Goal: Participate in discussion: Engage in conversation with other users on a specific topic

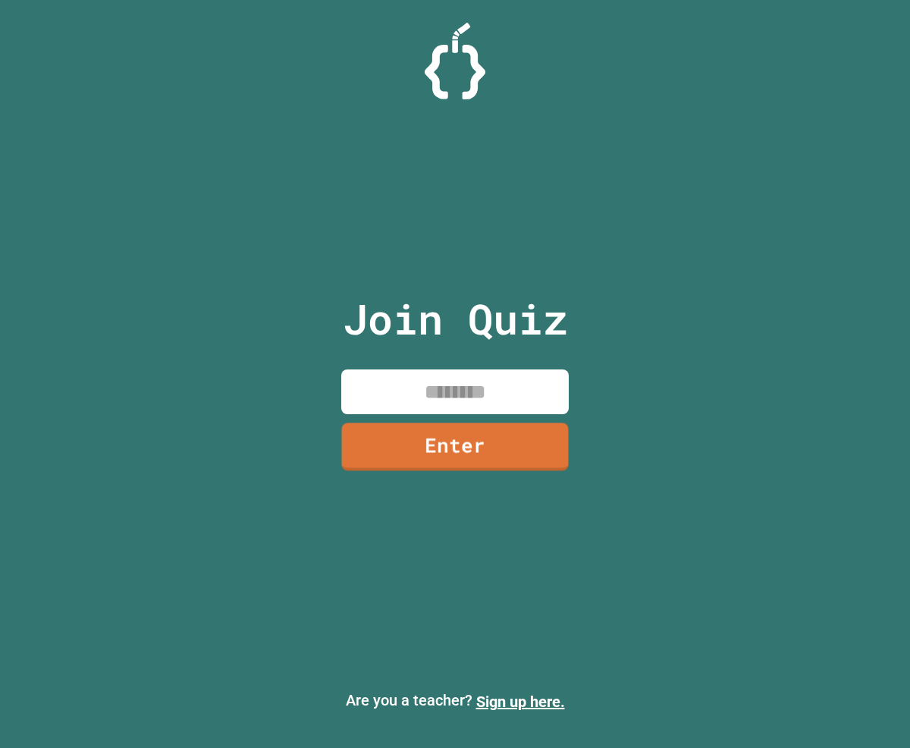
click at [441, 391] on input at bounding box center [454, 391] width 227 height 45
type input "********"
click at [387, 453] on link "Enter" at bounding box center [454, 445] width 219 height 50
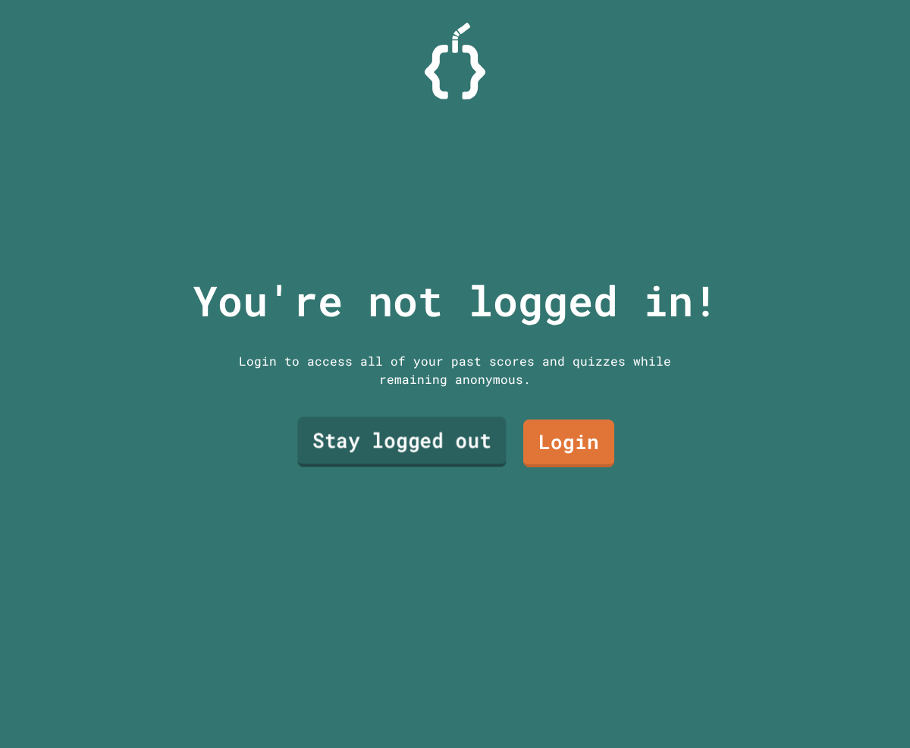
click at [419, 444] on link "Stay logged out" at bounding box center [401, 441] width 209 height 50
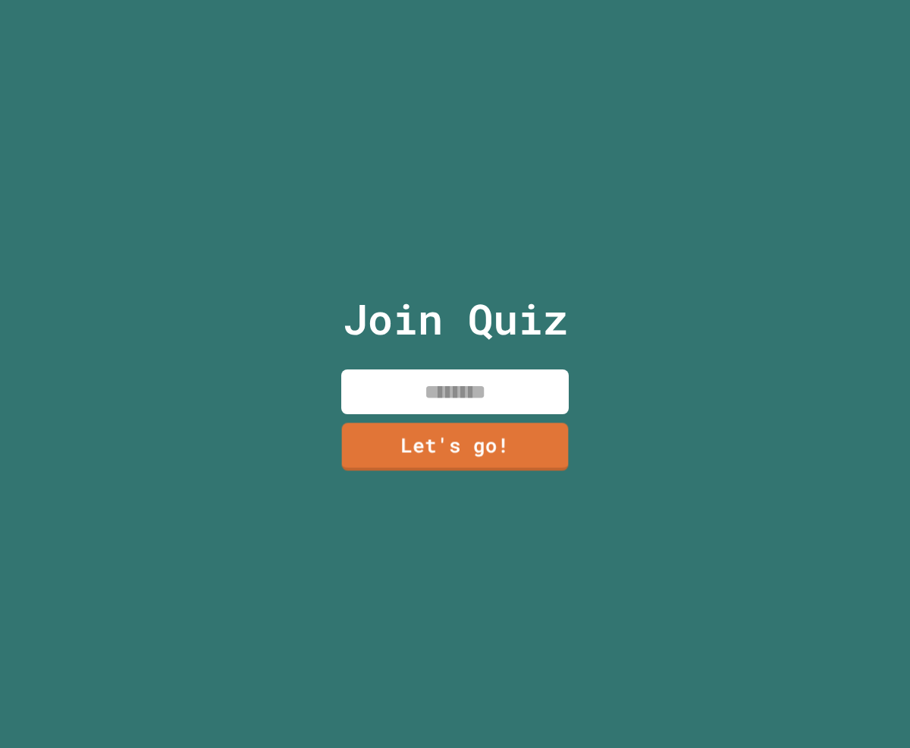
click at [424, 392] on input at bounding box center [454, 391] width 227 height 45
type input "*"
type input "**********"
click at [398, 452] on link "Let's go!" at bounding box center [455, 446] width 231 height 50
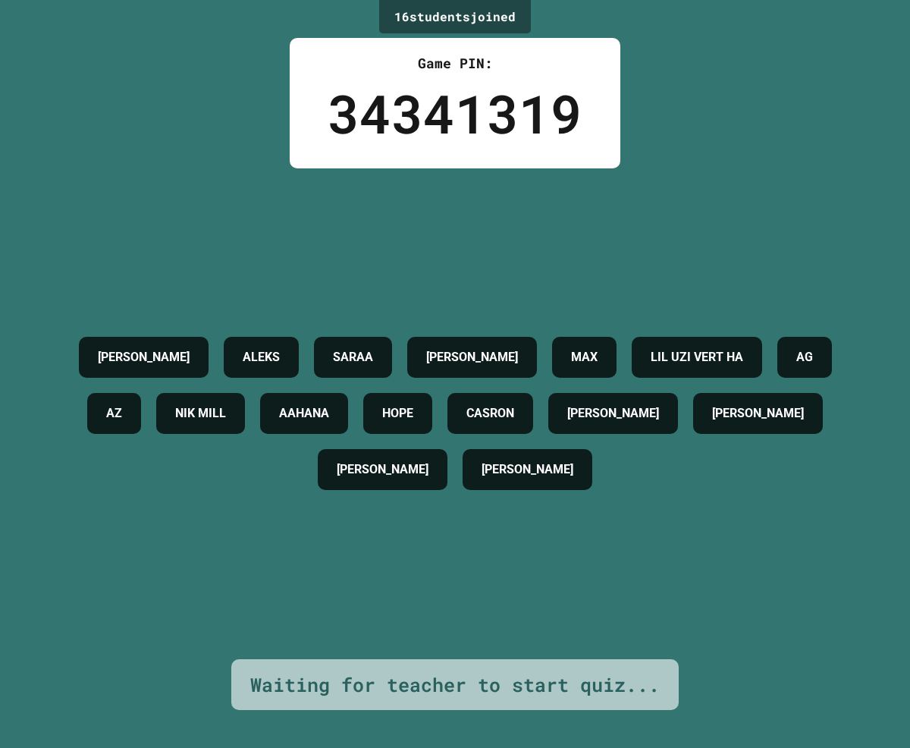
click at [432, 689] on div "Waiting for teacher to start quiz..." at bounding box center [454, 684] width 409 height 29
click at [423, 704] on div "Waiting for teacher to start quiz..." at bounding box center [454, 685] width 447 height 52
click at [392, 692] on div "Waiting for teacher to start quiz..." at bounding box center [454, 684] width 409 height 29
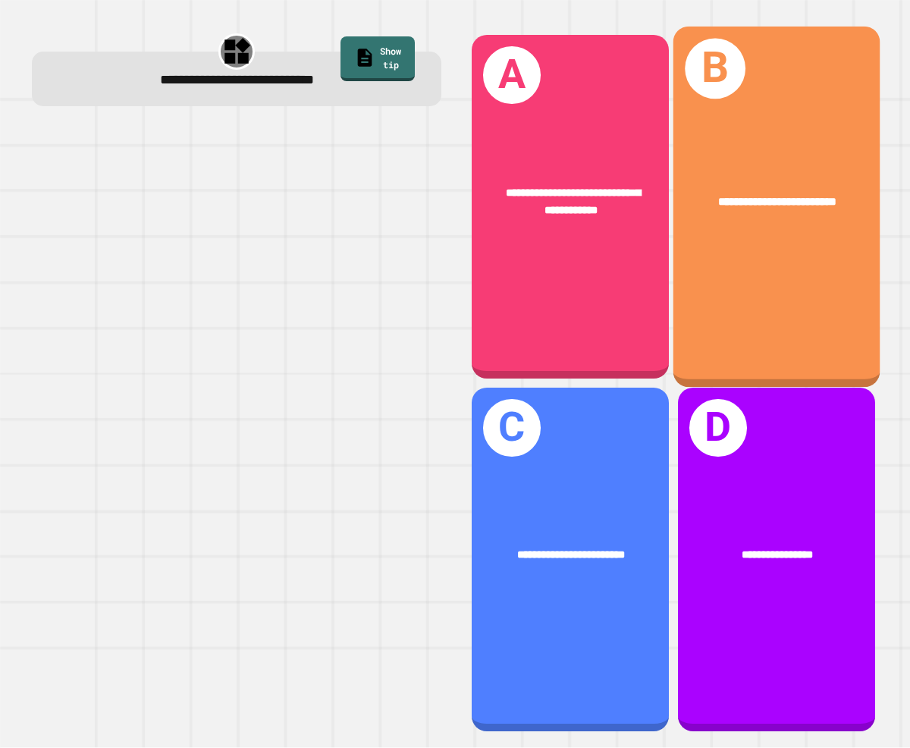
click at [739, 320] on div "**********" at bounding box center [776, 207] width 207 height 361
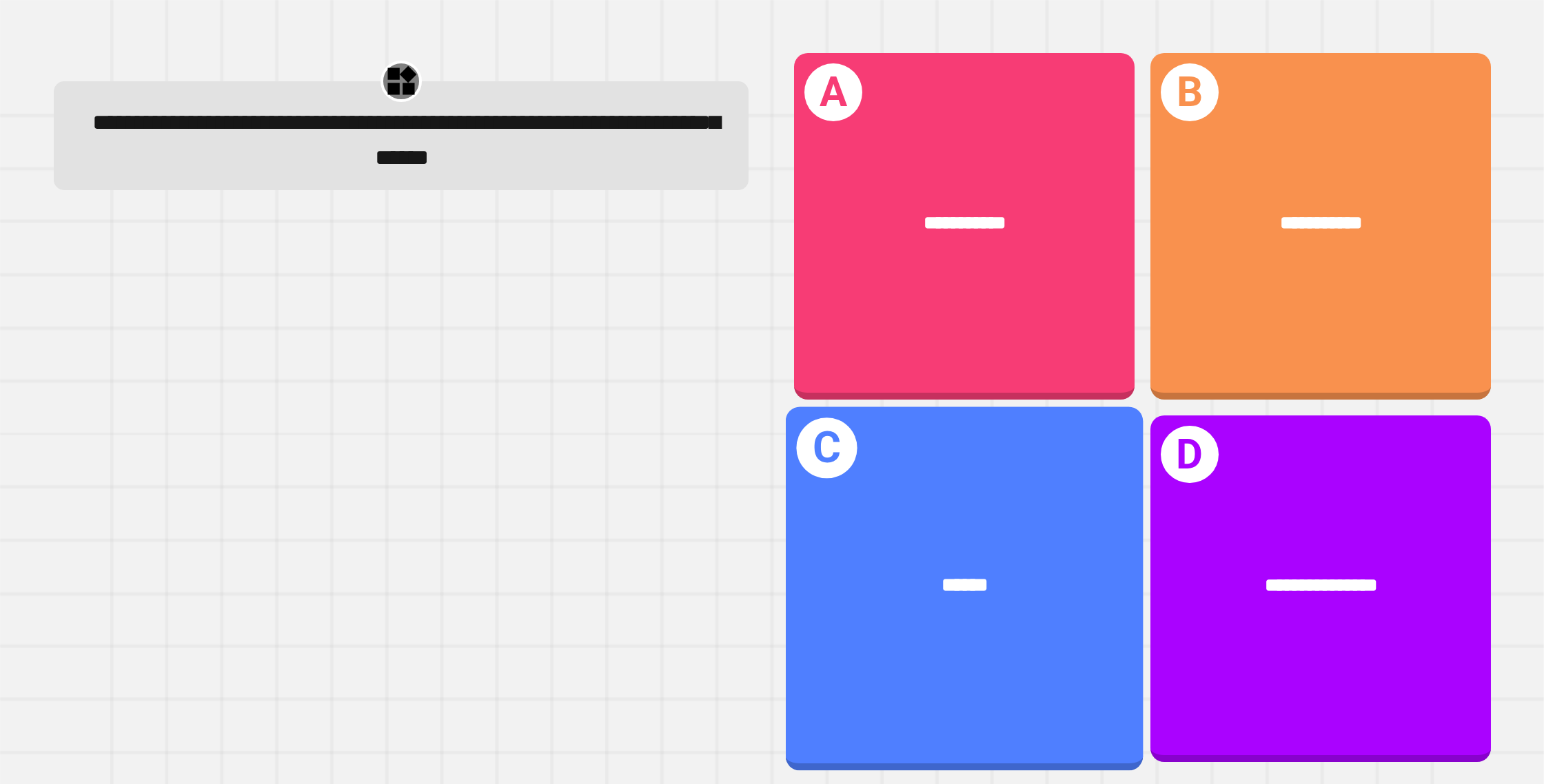
click at [826, 496] on div "C ******" at bounding box center [964, 588] width 358 height 363
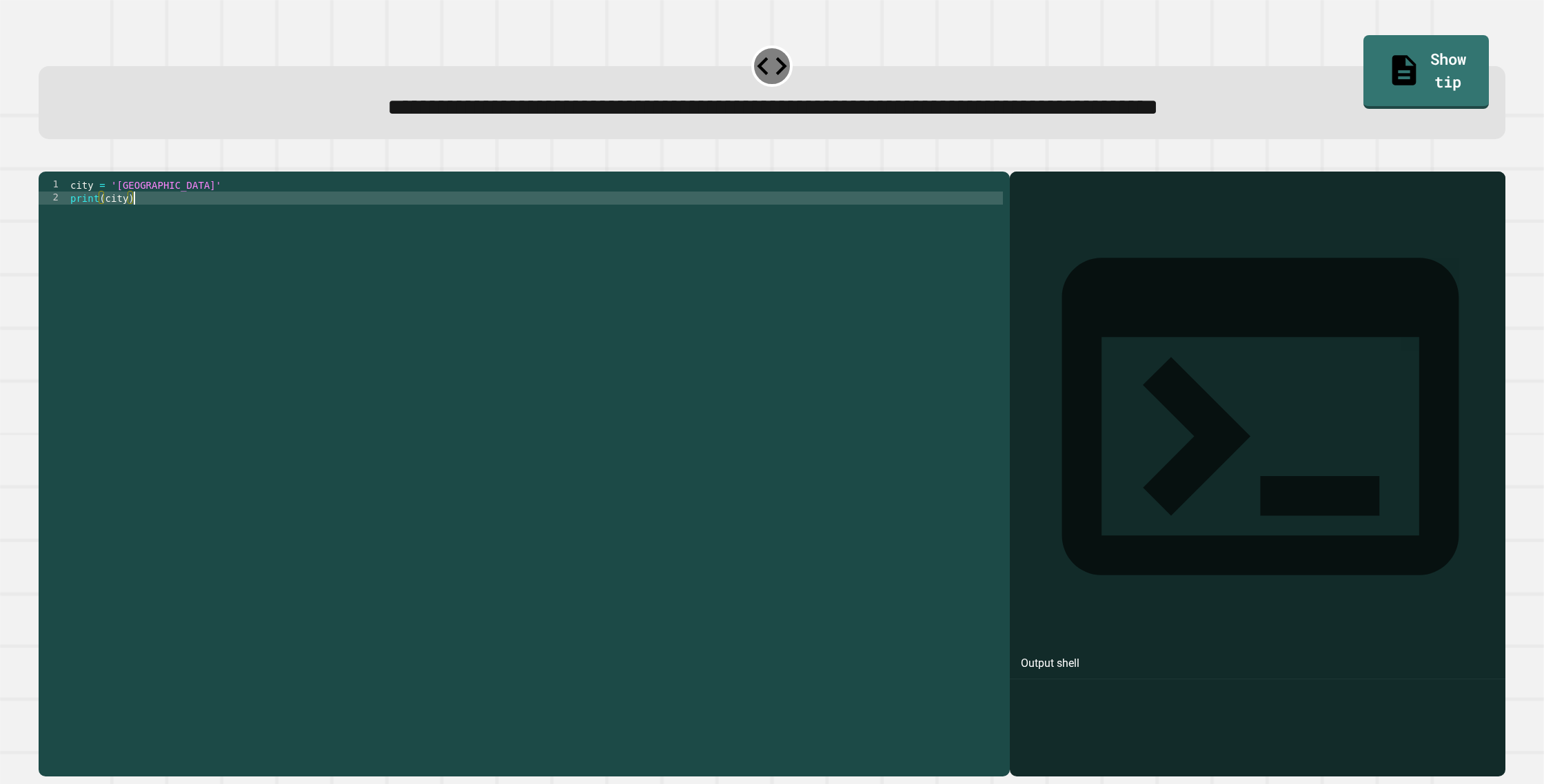
click at [145, 236] on div "city = 'Madrid' print ( city )" at bounding box center [534, 472] width 935 height 589
click at [126, 226] on div "city = 'Madrid' print ( city )" at bounding box center [534, 472] width 935 height 589
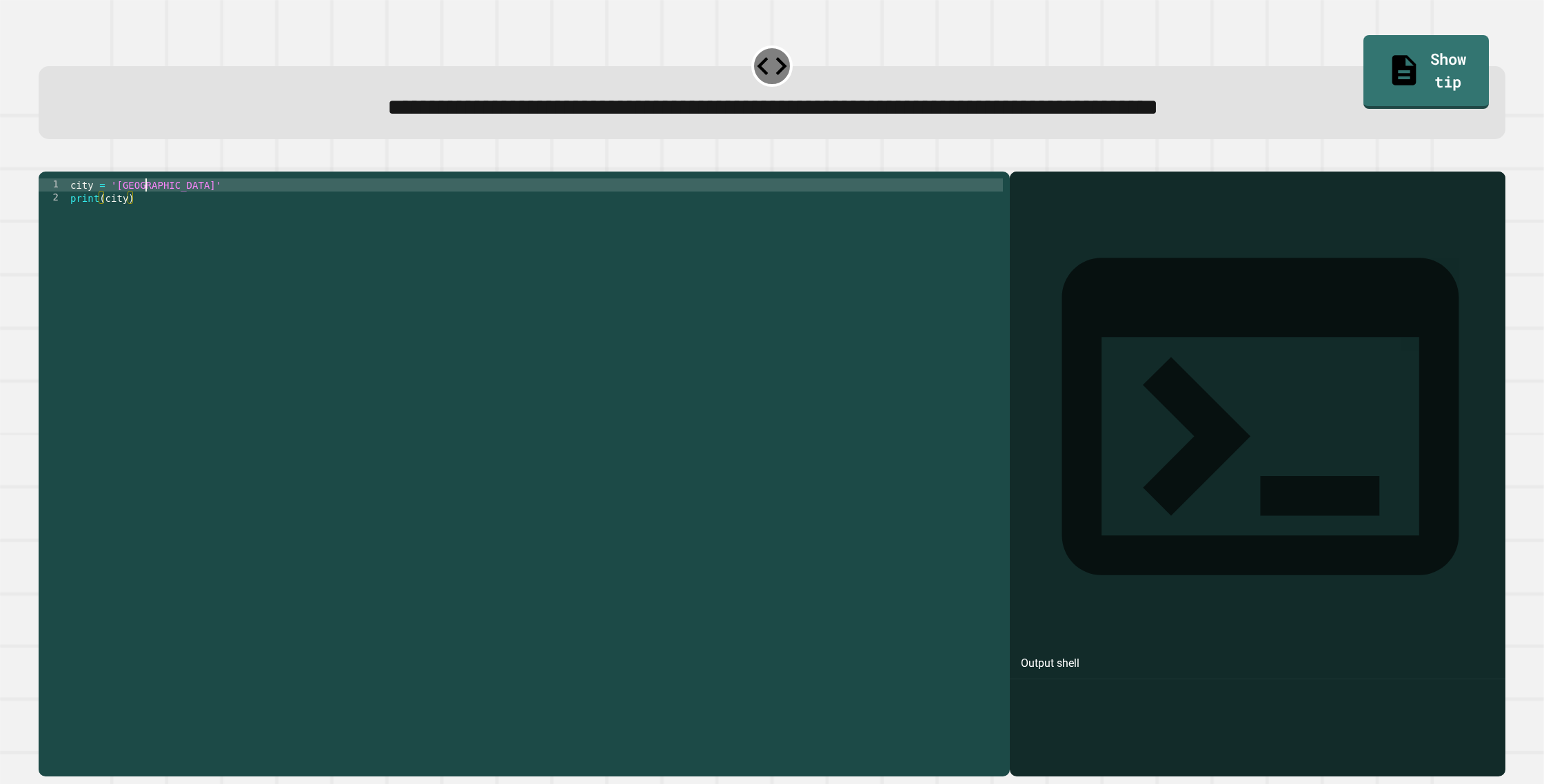
click at [147, 209] on div "city = 'Madrid' print ( city )" at bounding box center [534, 472] width 935 height 589
click at [150, 210] on div "city = 'Madrid' print ( city )" at bounding box center [534, 472] width 935 height 589
click at [122, 221] on div "city = 'London' print ( city )" at bounding box center [534, 472] width 935 height 589
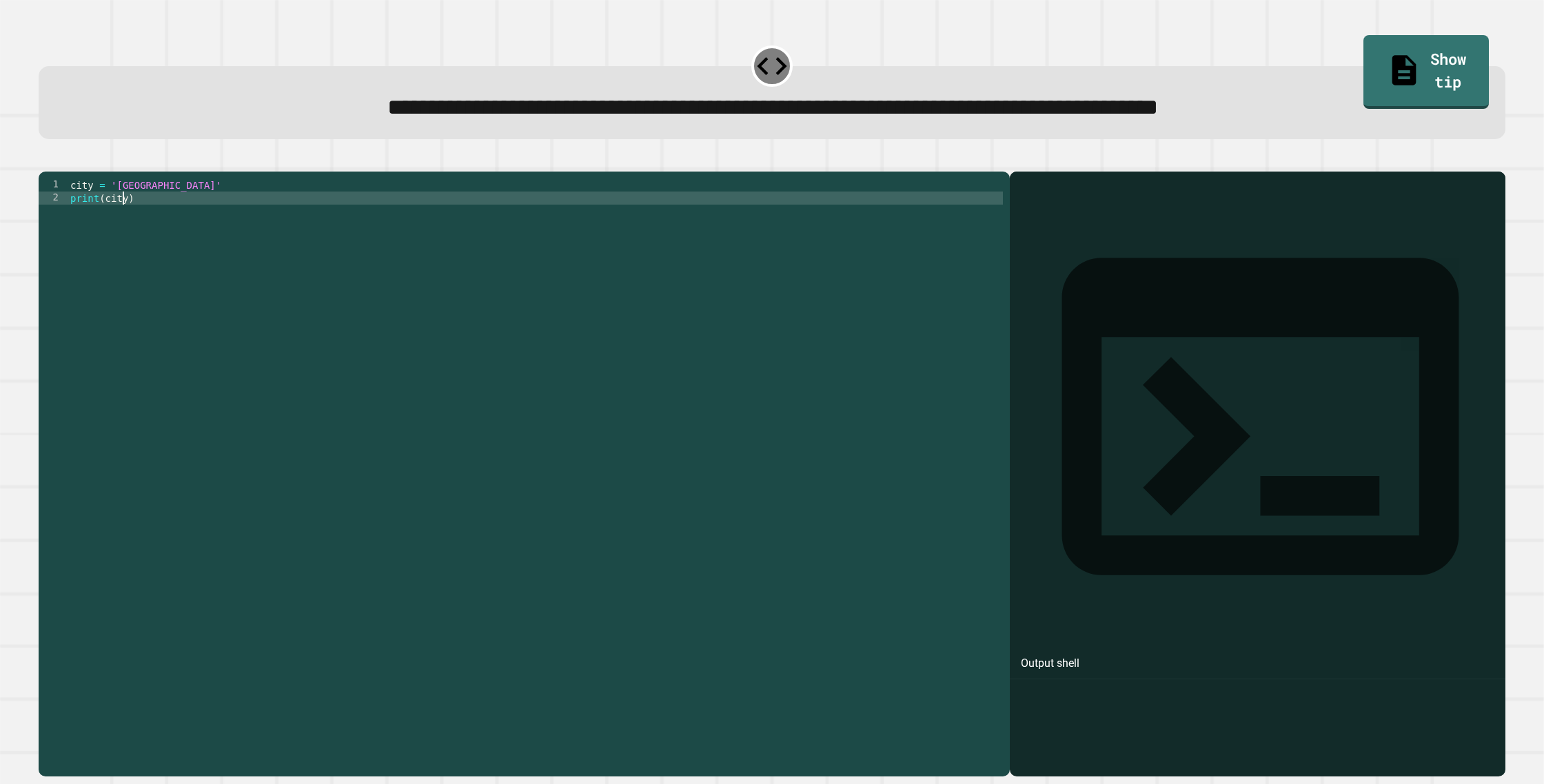
scroll to position [0, 4]
click at [108, 221] on div "city = 'London' print ( city )" at bounding box center [534, 472] width 935 height 589
type textarea "**********"
click at [45, 160] on icon "button" at bounding box center [45, 160] width 0 height 0
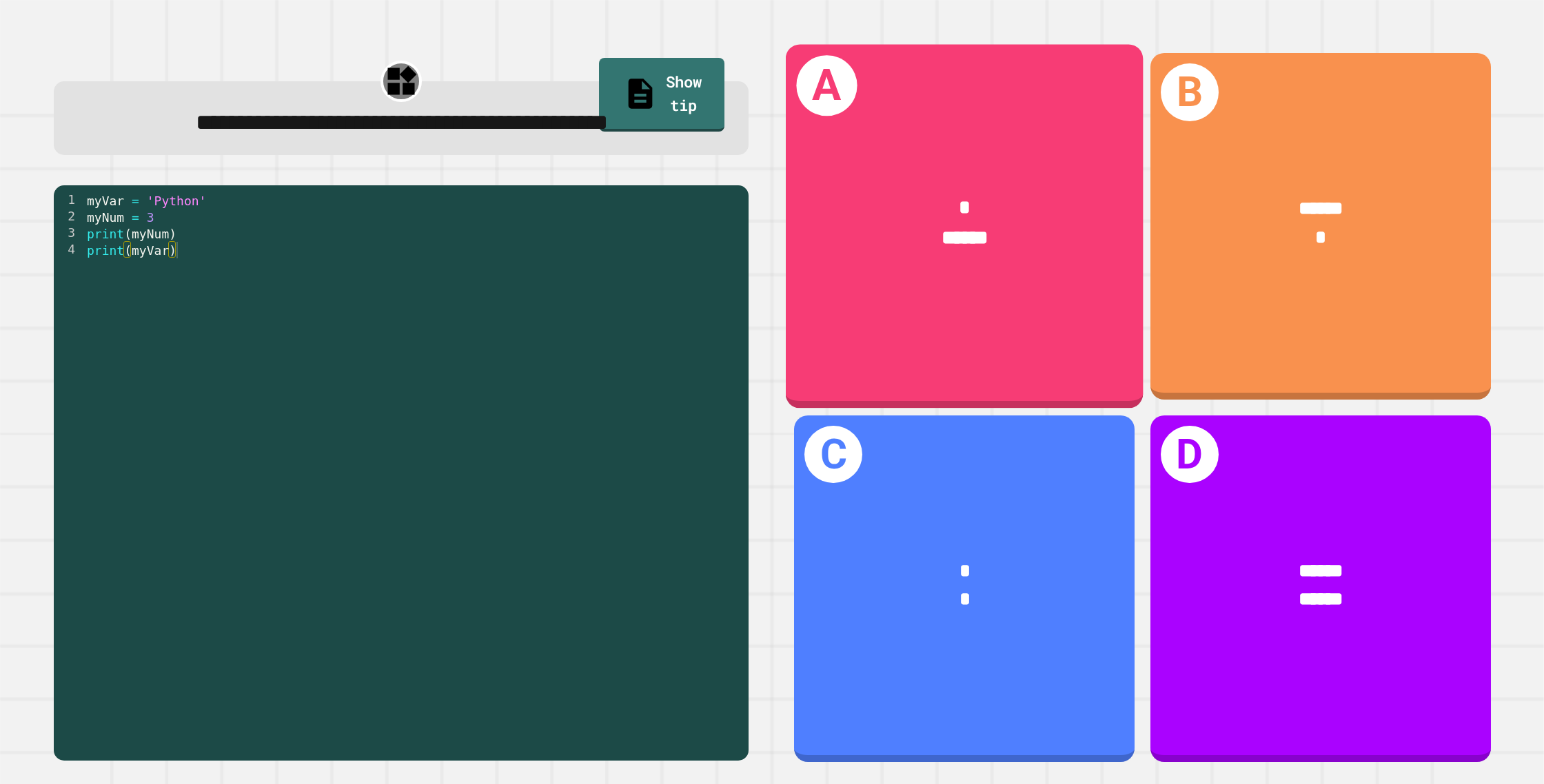
click at [826, 313] on div "A * ******" at bounding box center [964, 226] width 358 height 363
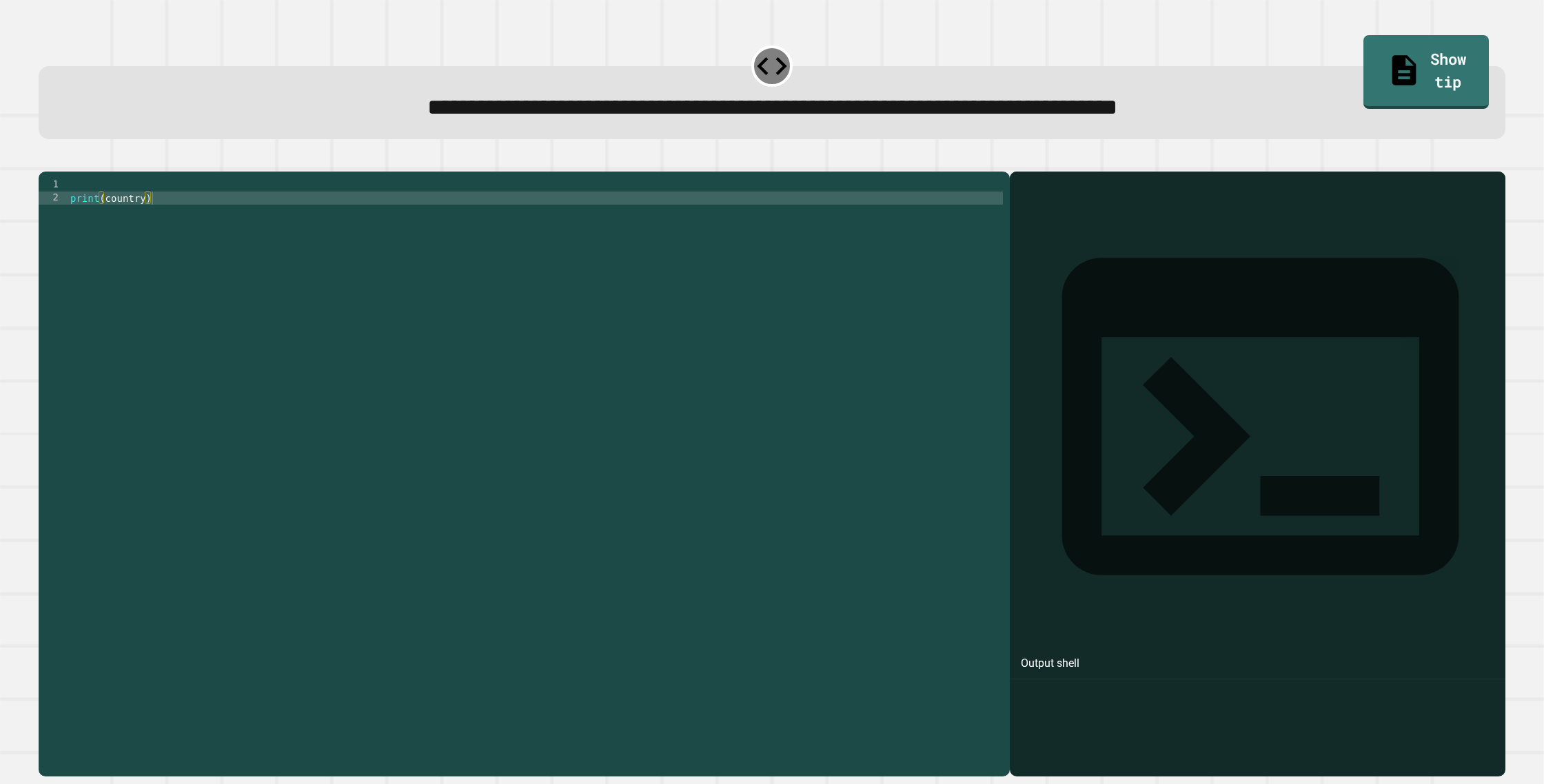
click at [98, 206] on div "print ( country )" at bounding box center [534, 472] width 935 height 589
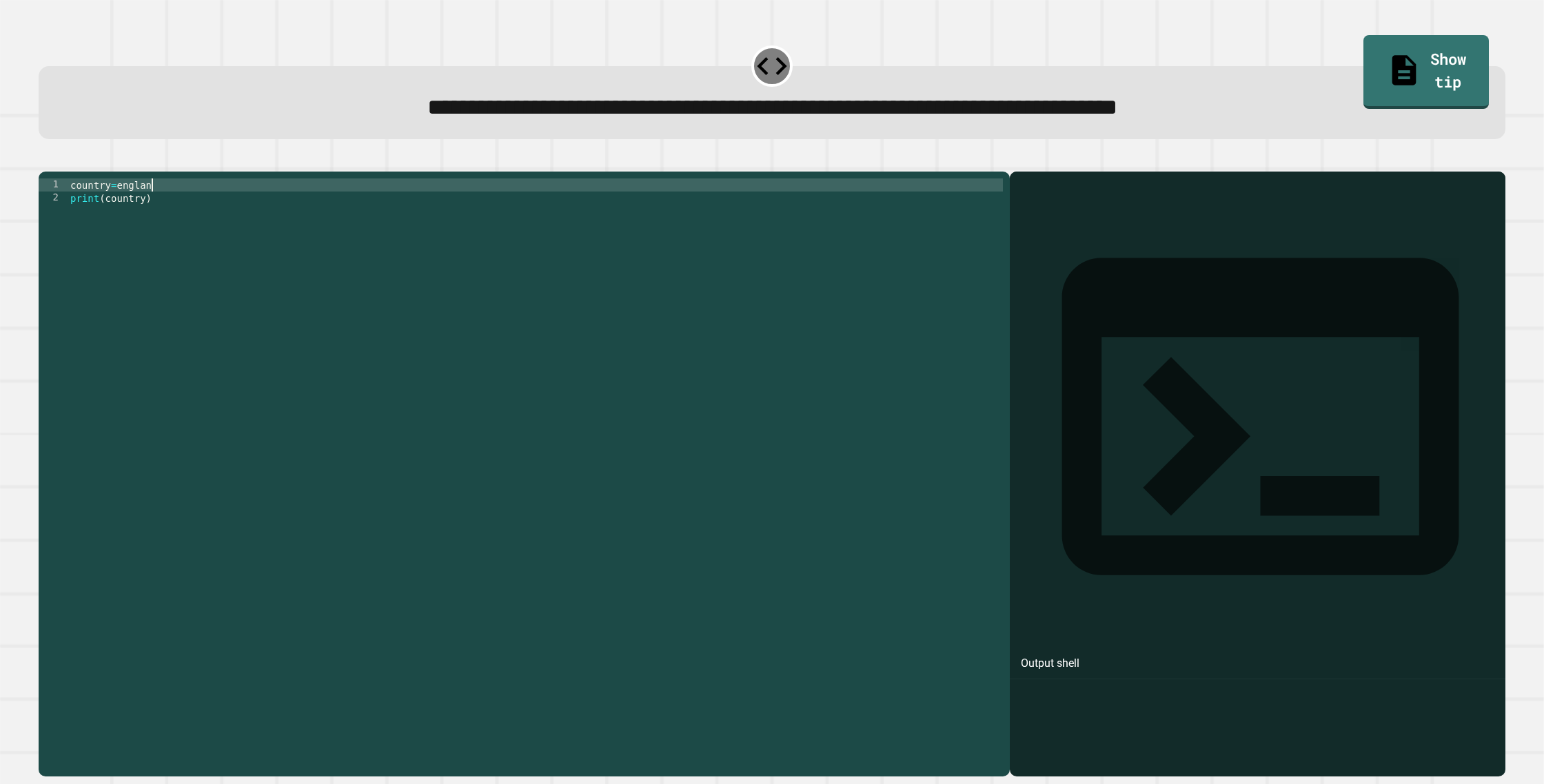
scroll to position [0, 5]
click at [45, 160] on icon "button" at bounding box center [45, 160] width 0 height 0
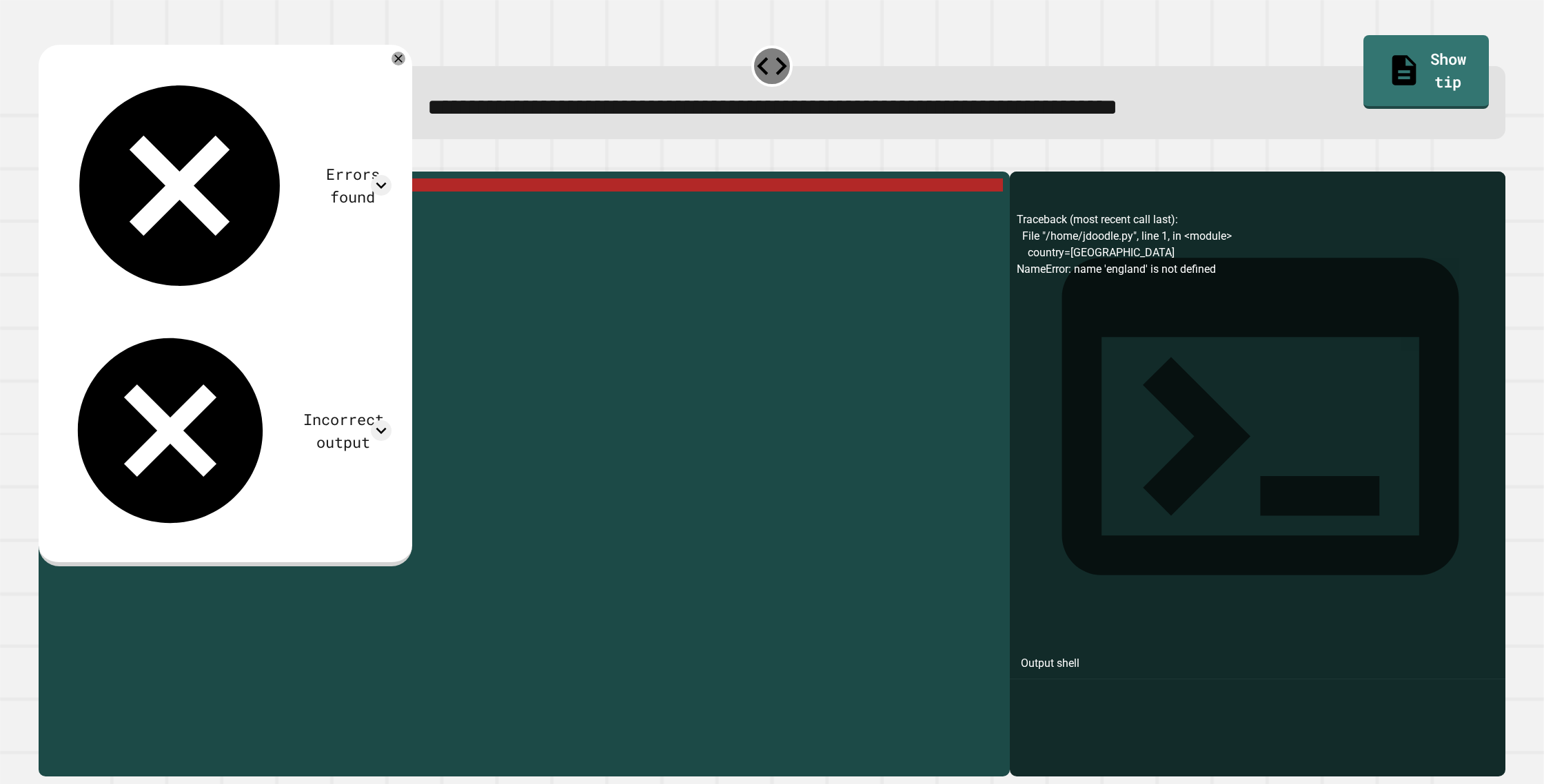
click at [118, 210] on div "country = england print ( country )" at bounding box center [534, 472] width 935 height 589
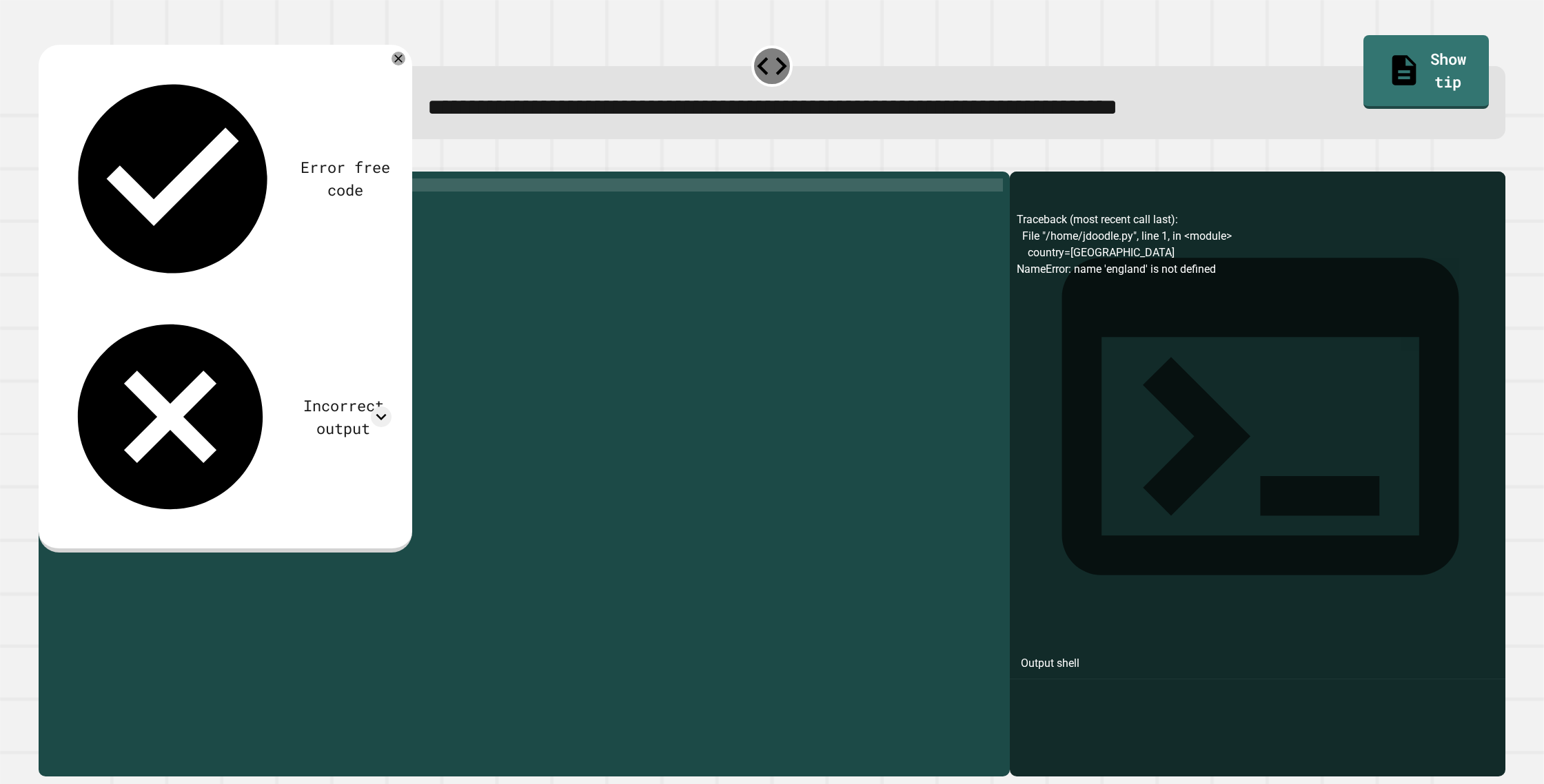
click at [169, 205] on div "country = ( england print ( country )" at bounding box center [534, 472] width 935 height 589
click at [45, 160] on icon "button" at bounding box center [45, 160] width 0 height 0
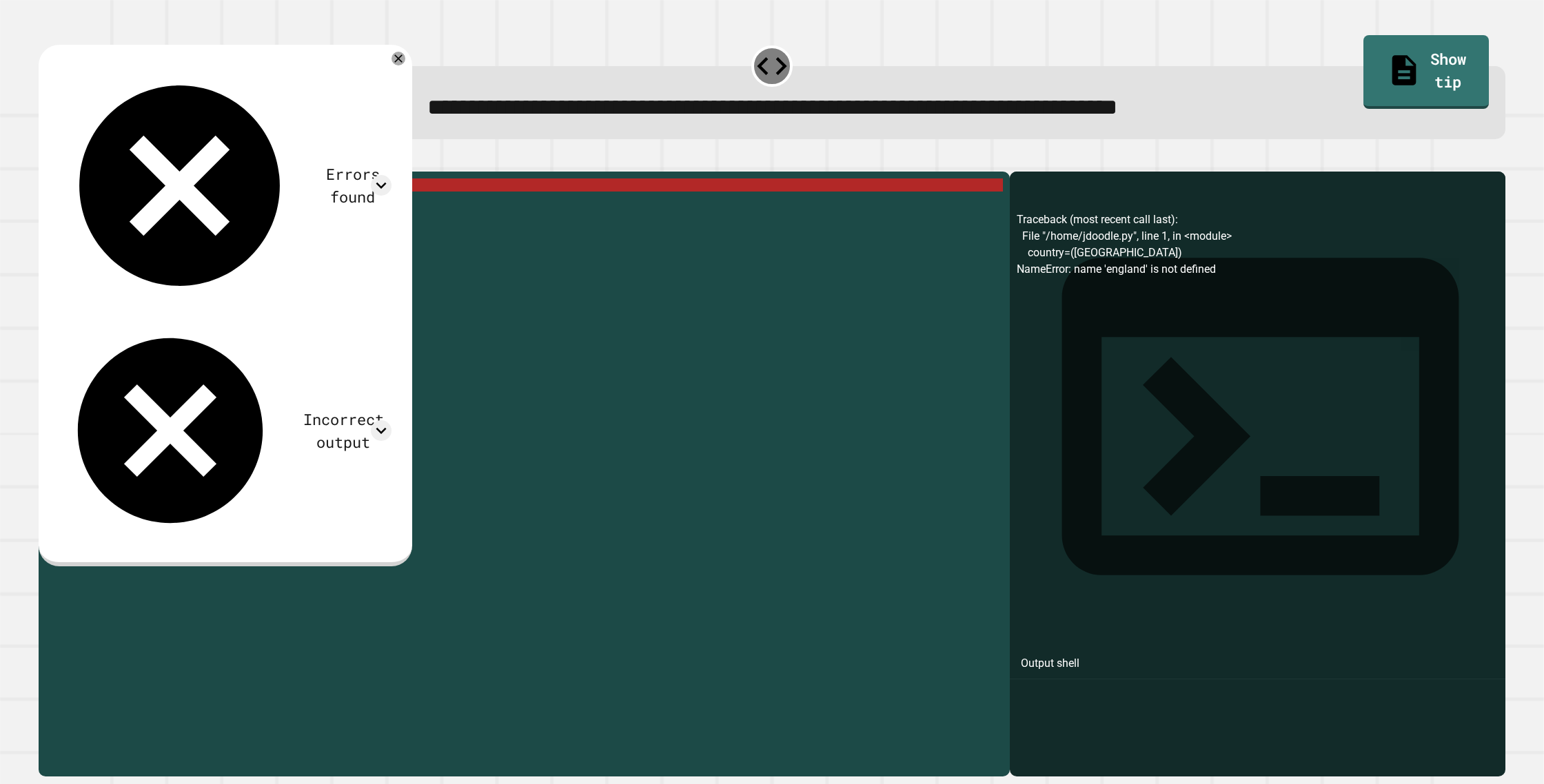
click at [171, 201] on div "country = ( [GEOGRAPHIC_DATA] ) print ( country )" at bounding box center [534, 472] width 935 height 589
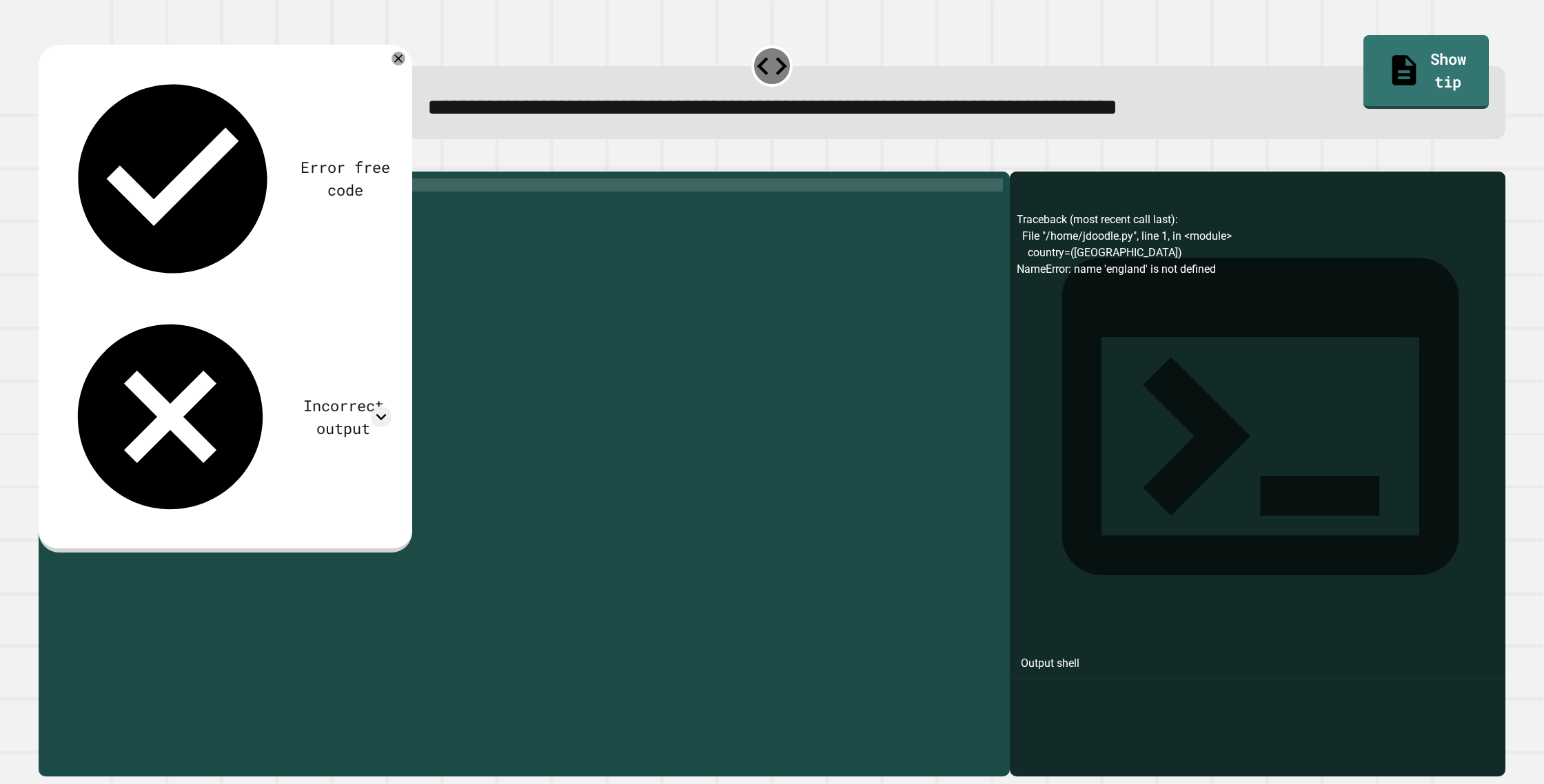
click at [45, 160] on icon "button" at bounding box center [45, 160] width 0 height 0
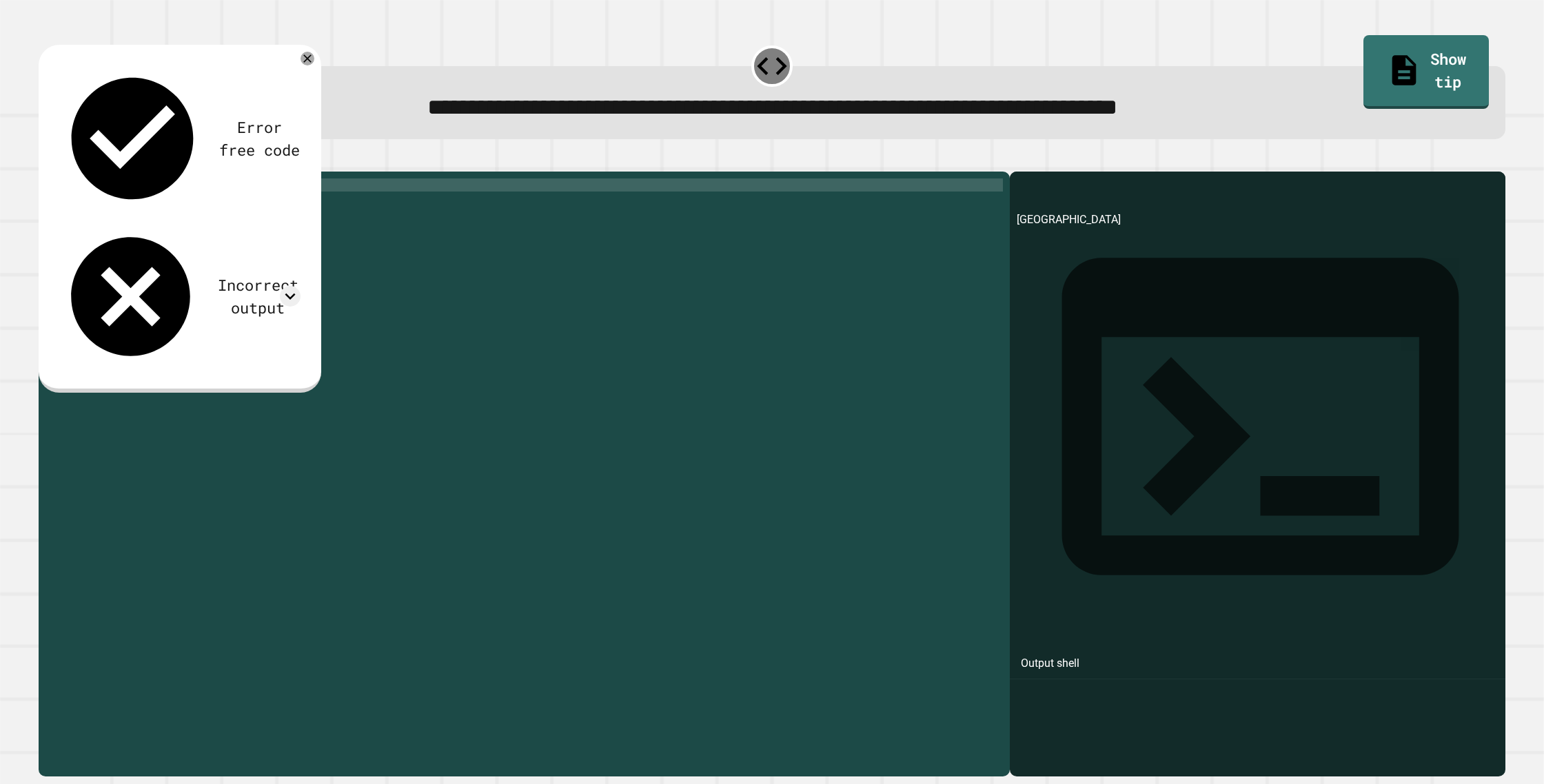
click at [57, 173] on icon "button" at bounding box center [55, 168] width 7 height 10
click at [124, 204] on div "country = 'england' print ( country )" at bounding box center [534, 472] width 935 height 589
type textarea "**********"
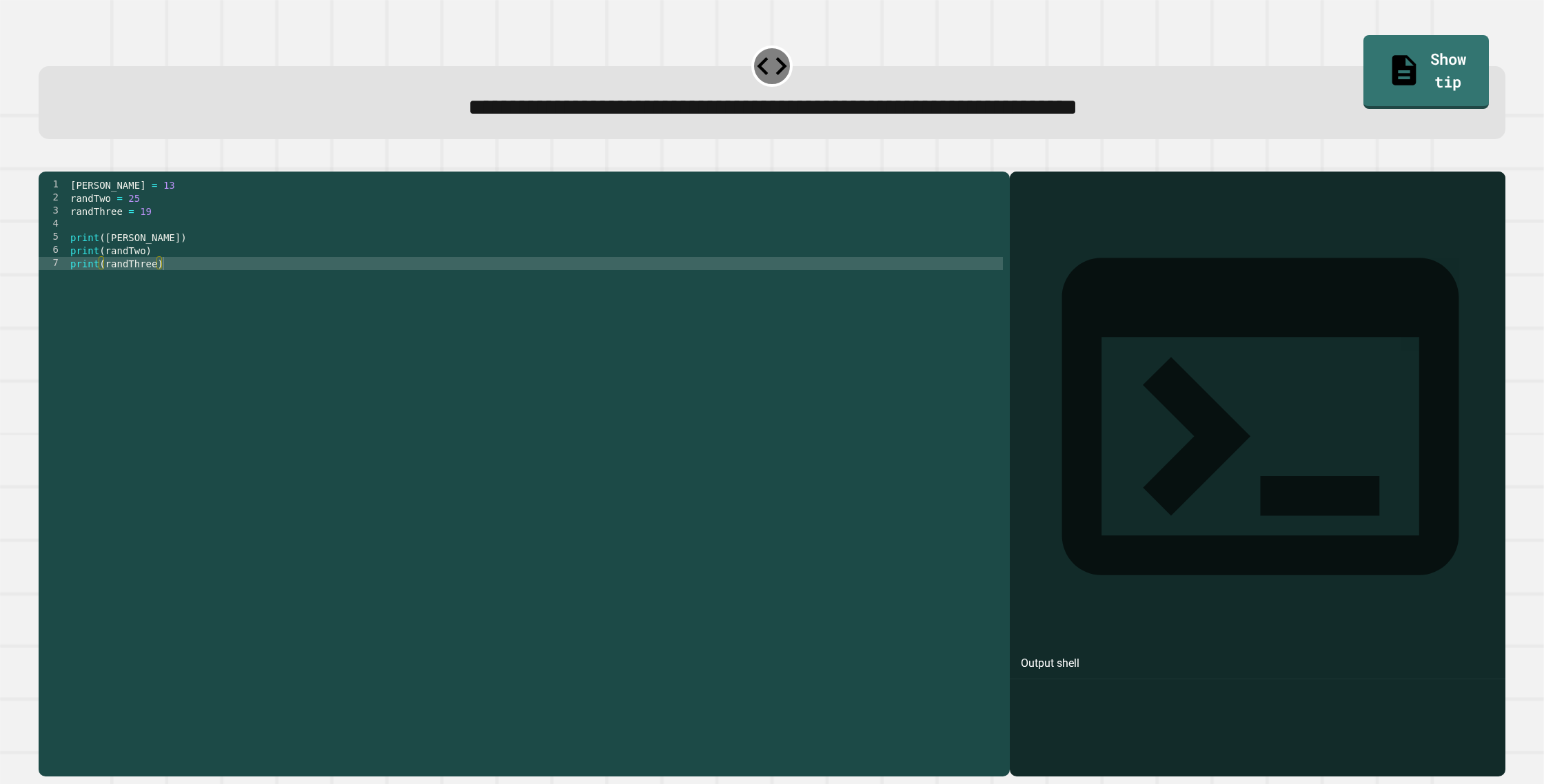
click at [156, 219] on div "[PERSON_NAME] = 13 randTwo = 25 randThree = 19 print ( [PERSON_NAME] ) print ( …" at bounding box center [534, 472] width 935 height 589
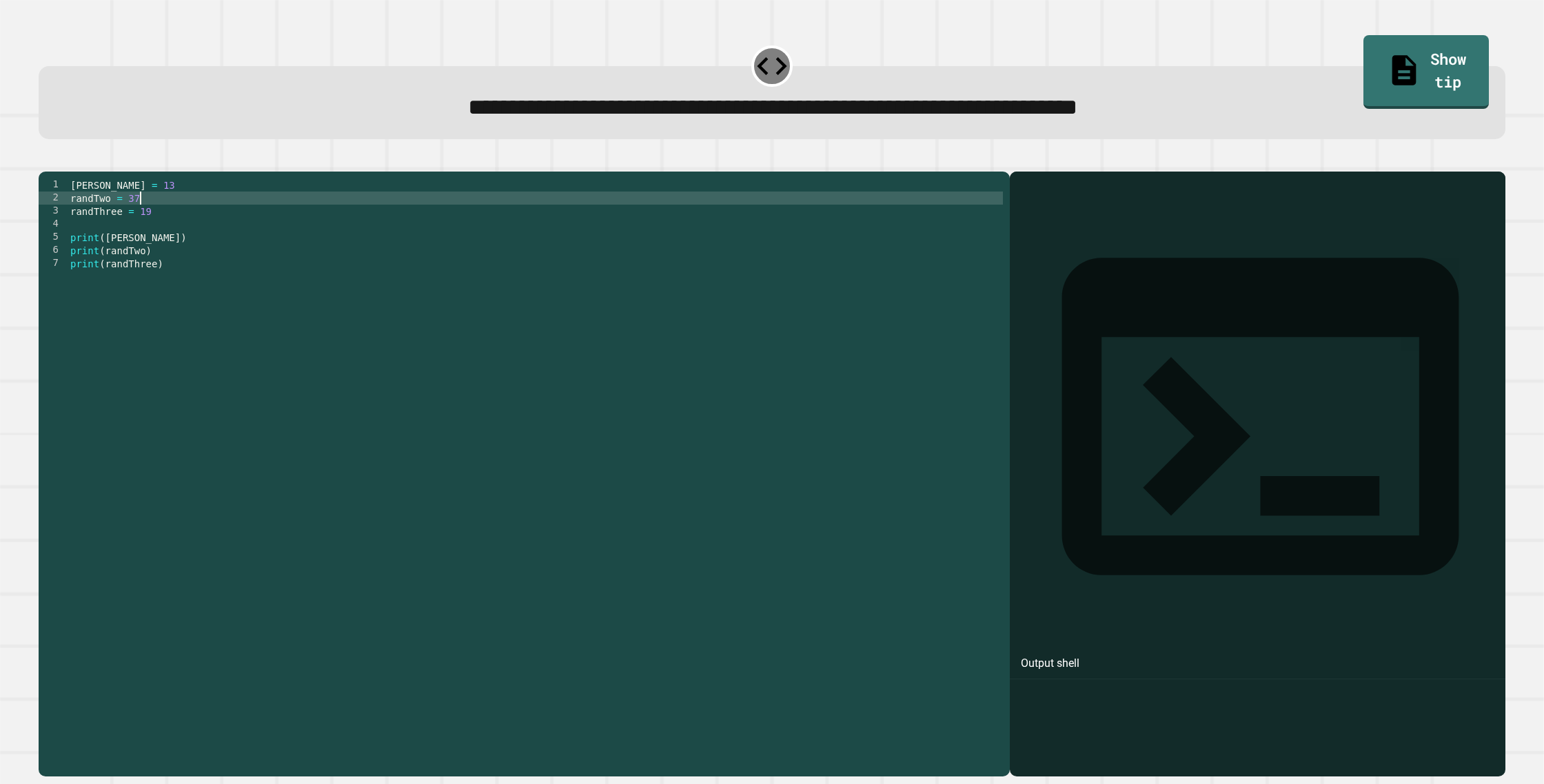
type textarea "**********"
click at [45, 160] on icon "button" at bounding box center [45, 160] width 0 height 0
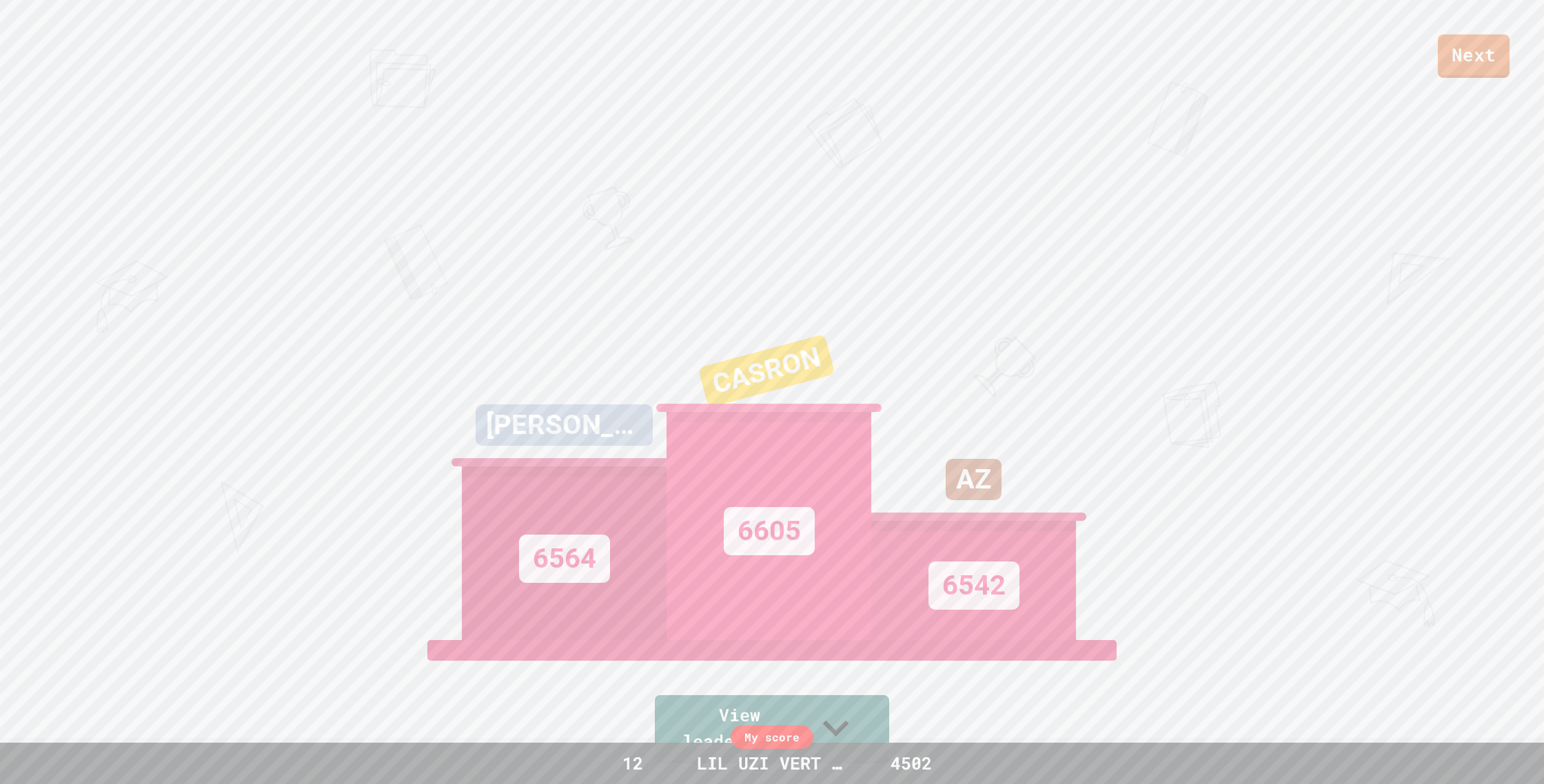
click at [226, 19] on div "Next" at bounding box center [772, 39] width 1544 height 78
click at [231, 20] on div "Next" at bounding box center [772, 39] width 1544 height 78
drag, startPoint x: 232, startPoint y: 21, endPoint x: 605, endPoint y: 175, distance: 403.5
click at [343, 87] on div "Next [PERSON_NAME] 6564 CASRON 6605 AZ 6542 View leaderboard" at bounding box center [772, 392] width 1544 height 784
click at [621, 184] on div "Next [PERSON_NAME] 6564 CASRON 6605 AZ 6542 View leaderboard" at bounding box center [772, 392] width 1544 height 784
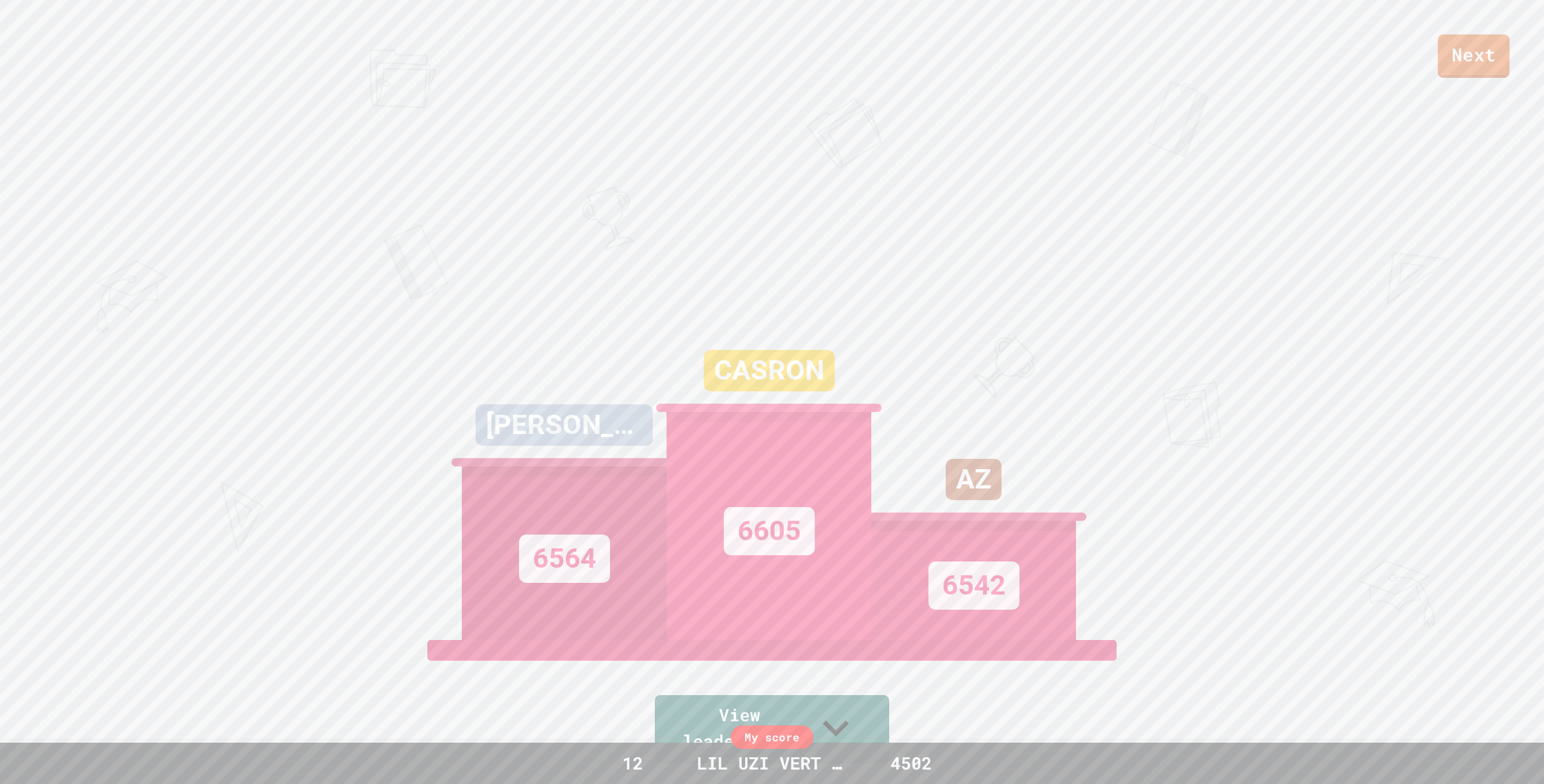
click at [521, 204] on div "Next [PERSON_NAME] 6564 CASRON 6605 AZ 6542 View leaderboard" at bounding box center [772, 392] width 1544 height 784
drag, startPoint x: 521, startPoint y: 204, endPoint x: 538, endPoint y: 194, distance: 19.7
click at [524, 201] on div "Next [PERSON_NAME] 6564 CASRON 6605 AZ 6542 View leaderboard" at bounding box center [772, 392] width 1544 height 784
click at [546, 150] on div "Next [PERSON_NAME] 6564 CASRON 6605 AZ 6542 View leaderboard" at bounding box center [772, 392] width 1544 height 784
click at [548, 155] on div "Next [PERSON_NAME] 6564 CASRON 6605 AZ 6542 View leaderboard" at bounding box center [772, 392] width 1544 height 784
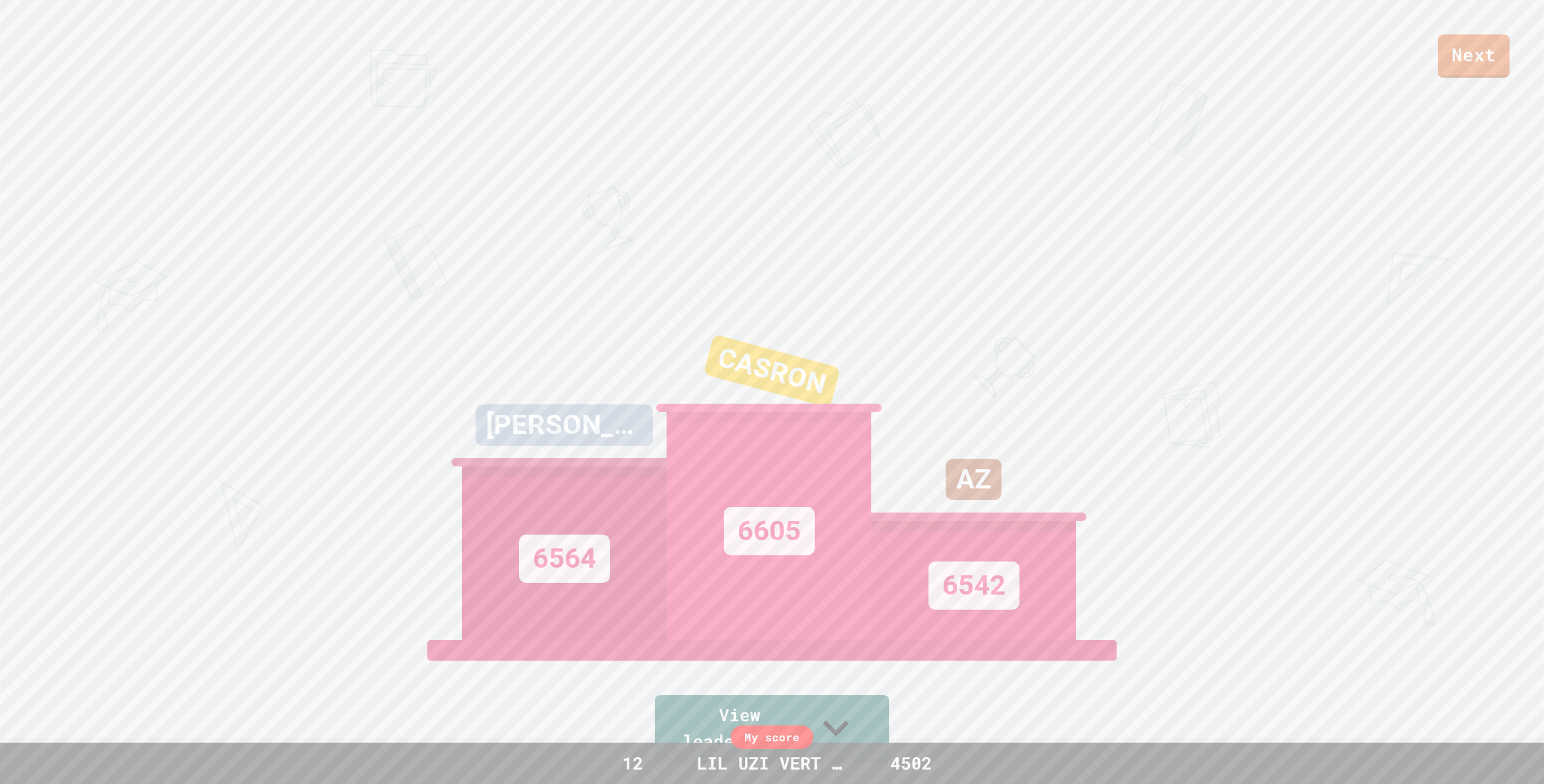
click at [551, 170] on div "Next [PERSON_NAME] 6564 CASRON 6605 AZ 6542 View leaderboard" at bounding box center [772, 392] width 1544 height 784
click at [570, 205] on div "Next [PERSON_NAME] 6564 CASRON 6605 AZ 6542 View leaderboard" at bounding box center [772, 392] width 1544 height 784
